Goal: Task Accomplishment & Management: Use online tool/utility

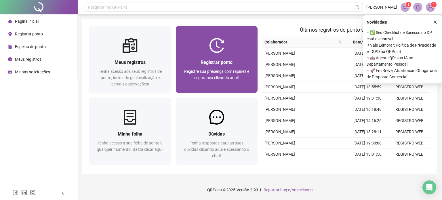
click at [206, 79] on span "Registre sua presença com rapidez e segurança clicando aqui!" at bounding box center [216, 74] width 65 height 11
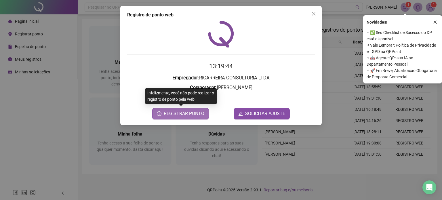
click at [178, 111] on span "REGISTRAR PONTO" at bounding box center [184, 113] width 41 height 7
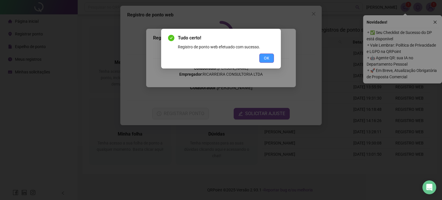
click at [268, 55] on span "OK" at bounding box center [266, 58] width 5 height 6
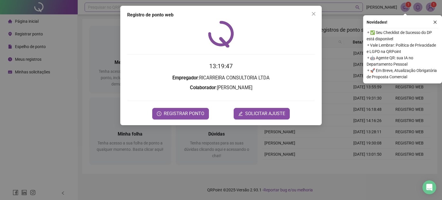
click at [311, 14] on span "Close" at bounding box center [313, 14] width 9 height 5
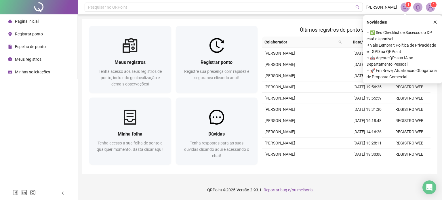
click at [436, 23] on icon "close" at bounding box center [435, 22] width 4 height 4
